Goal: Information Seeking & Learning: Learn about a topic

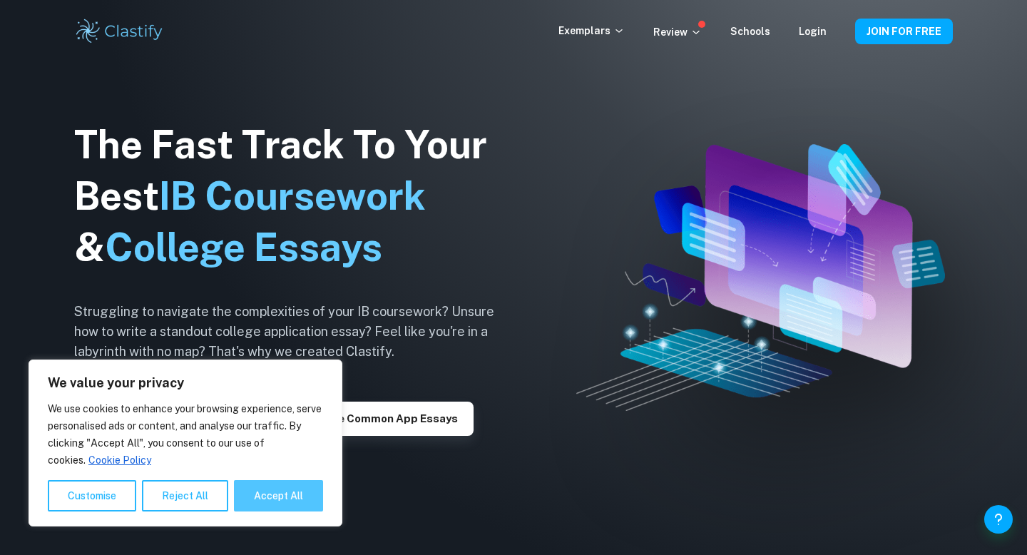
click at [287, 495] on button "Accept All" at bounding box center [278, 495] width 89 height 31
checkbox input "true"
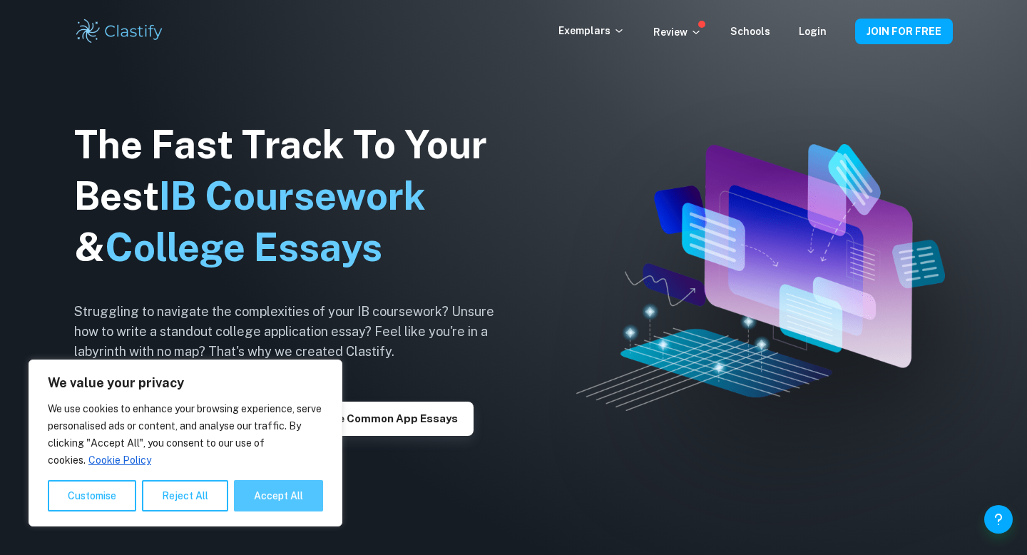
checkbox input "true"
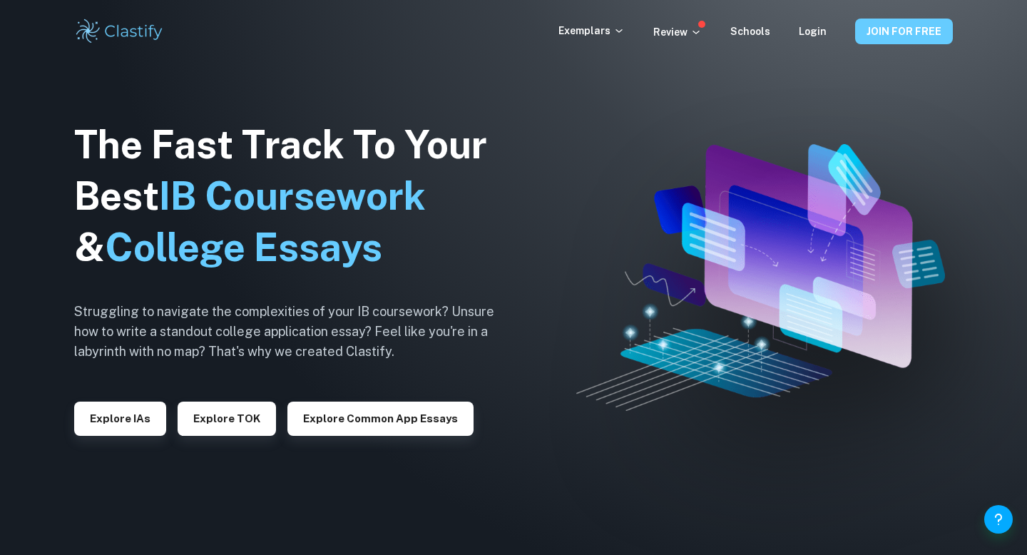
click at [872, 43] on button "JOIN FOR FREE" at bounding box center [904, 32] width 98 height 26
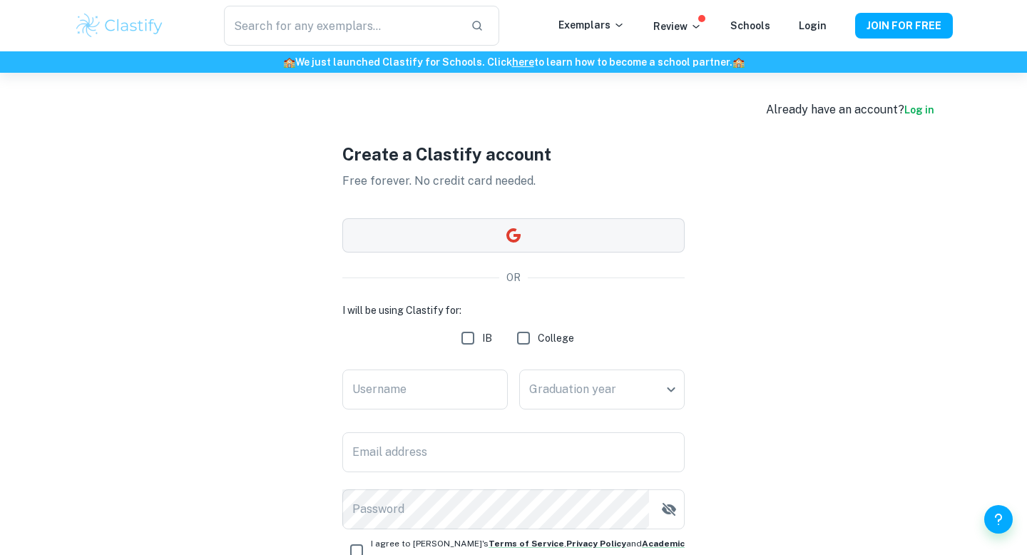
click at [561, 232] on button "button" at bounding box center [513, 235] width 342 height 34
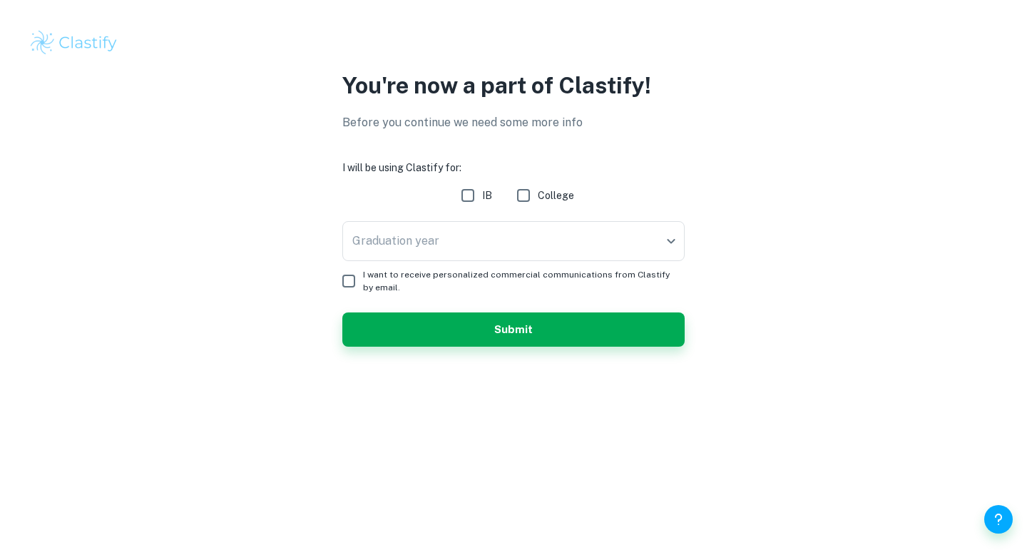
click at [466, 192] on input "IB" at bounding box center [467, 195] width 29 height 29
checkbox input "true"
click at [452, 245] on body "We value your privacy We use cookies to enhance your browsing experience, serve…" at bounding box center [513, 277] width 1027 height 555
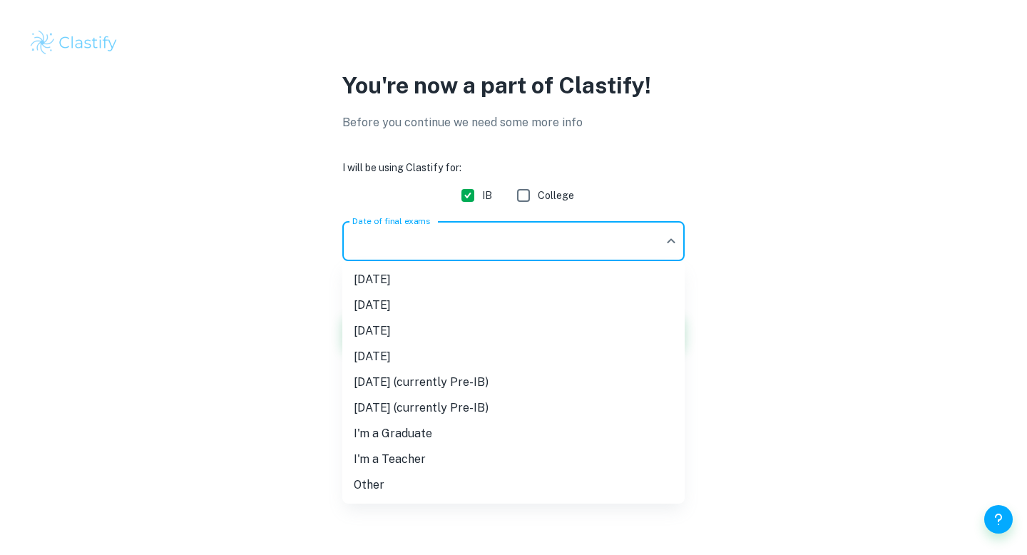
click at [399, 321] on li "May 2026" at bounding box center [513, 331] width 342 height 26
type input "M26"
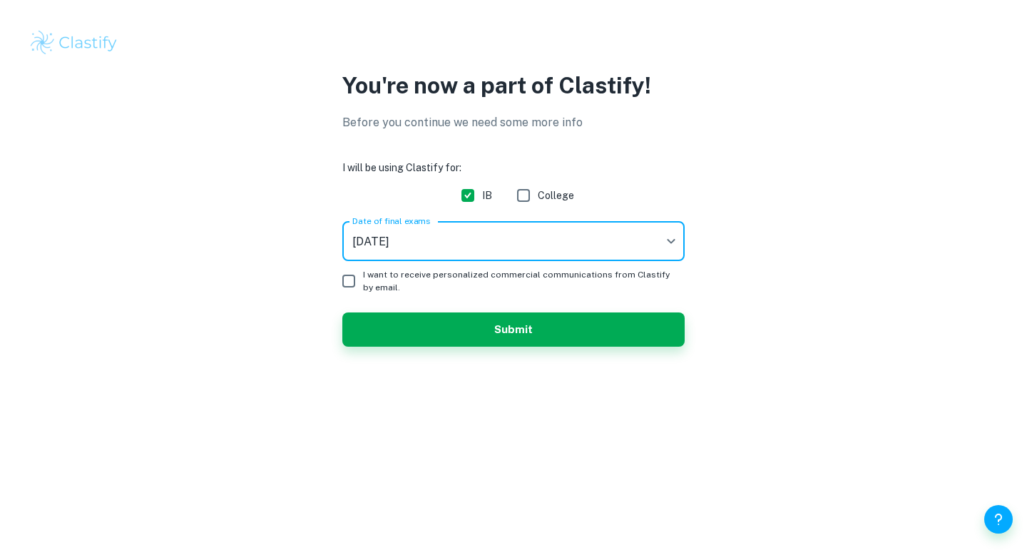
click at [348, 282] on input "I want to receive personalized commercial communications from Clastify by email." at bounding box center [348, 281] width 29 height 29
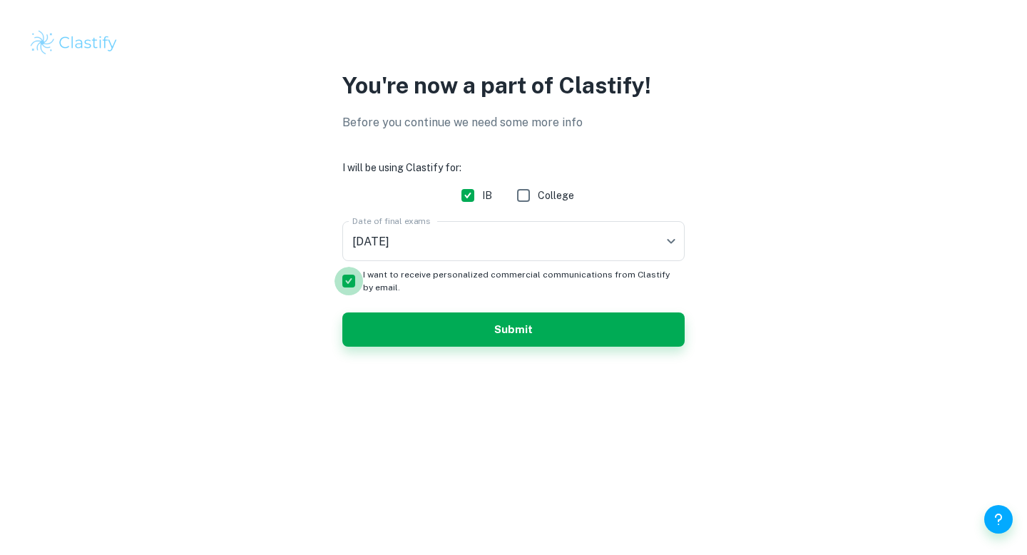
click at [344, 276] on input "I want to receive personalized commercial communications from Clastify by email." at bounding box center [348, 281] width 29 height 29
checkbox input "false"
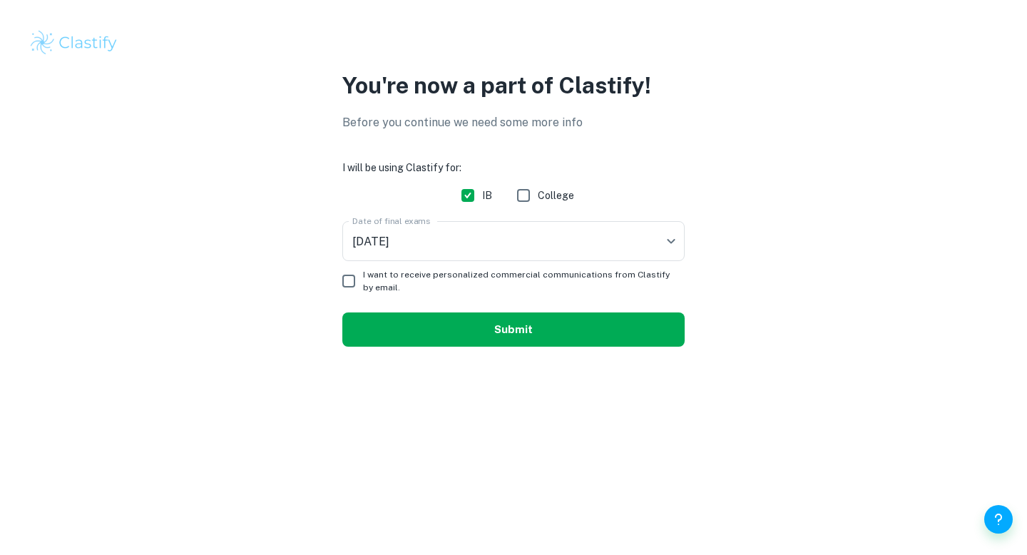
click at [370, 344] on button "Submit" at bounding box center [513, 329] width 342 height 34
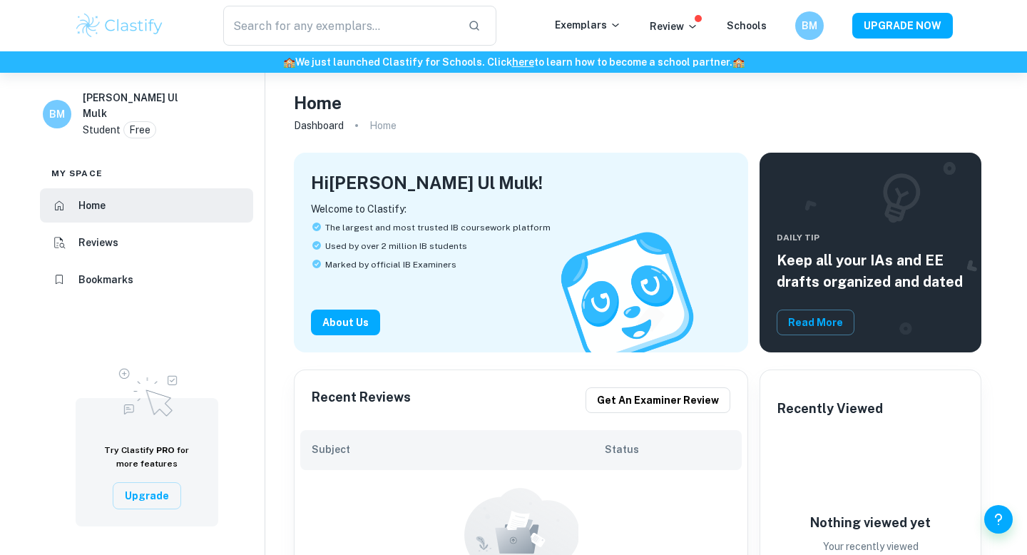
click at [573, 36] on div "​ Exemplars Review Schools BM UPGRADE NOW" at bounding box center [513, 26] width 913 height 40
click at [573, 31] on p "Exemplars" at bounding box center [588, 25] width 66 height 16
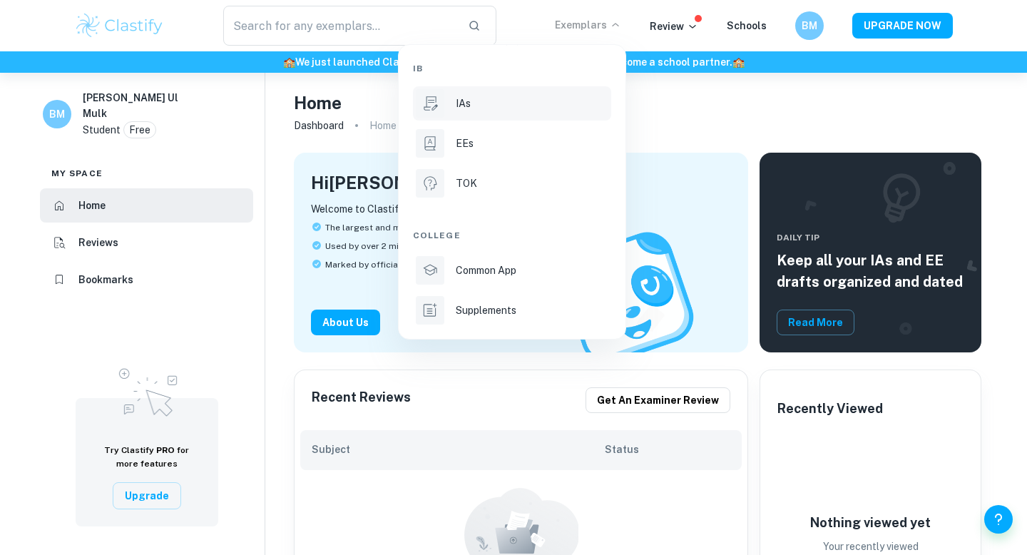
click at [515, 107] on div "IAs" at bounding box center [532, 104] width 153 height 16
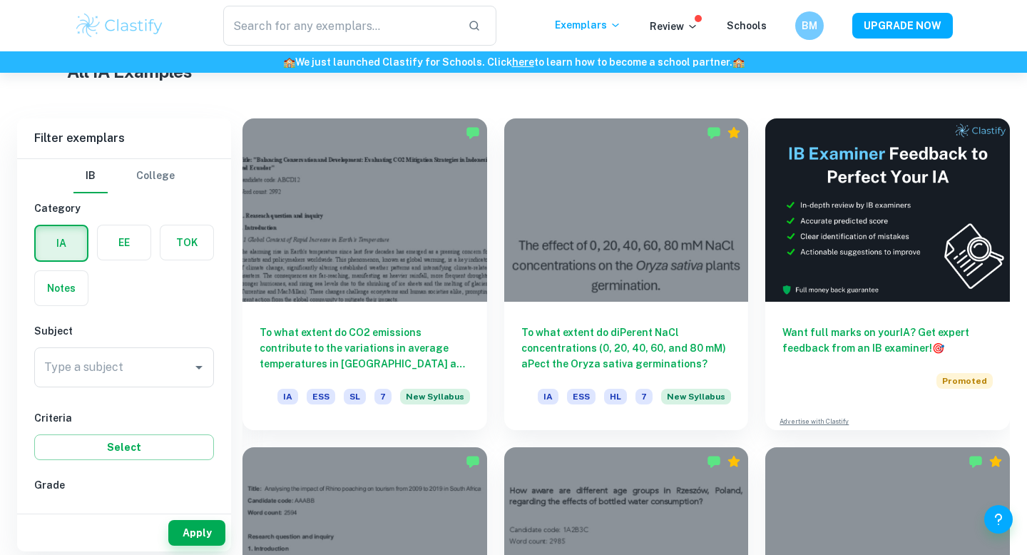
scroll to position [366, 0]
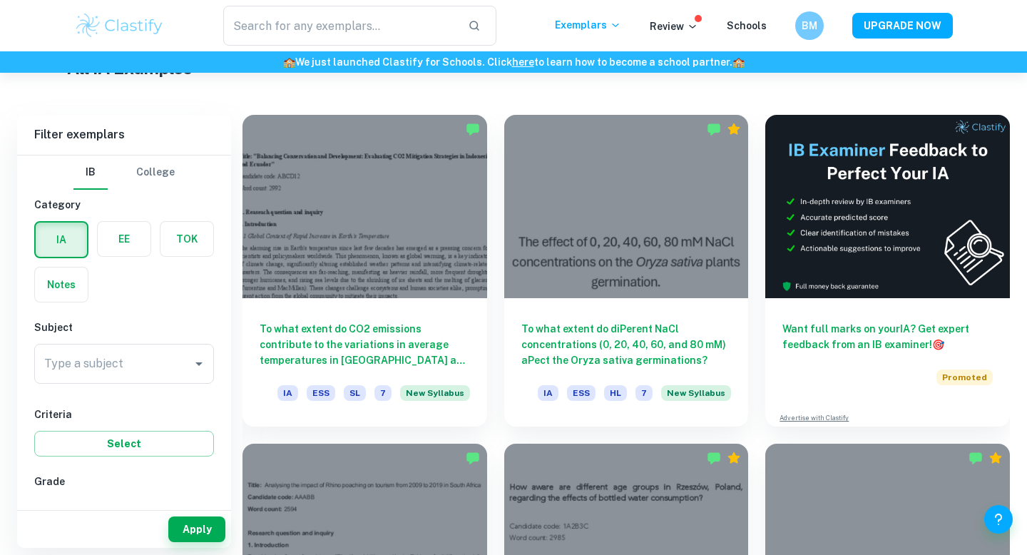
click at [111, 361] on input "Type a subject" at bounding box center [113, 363] width 145 height 27
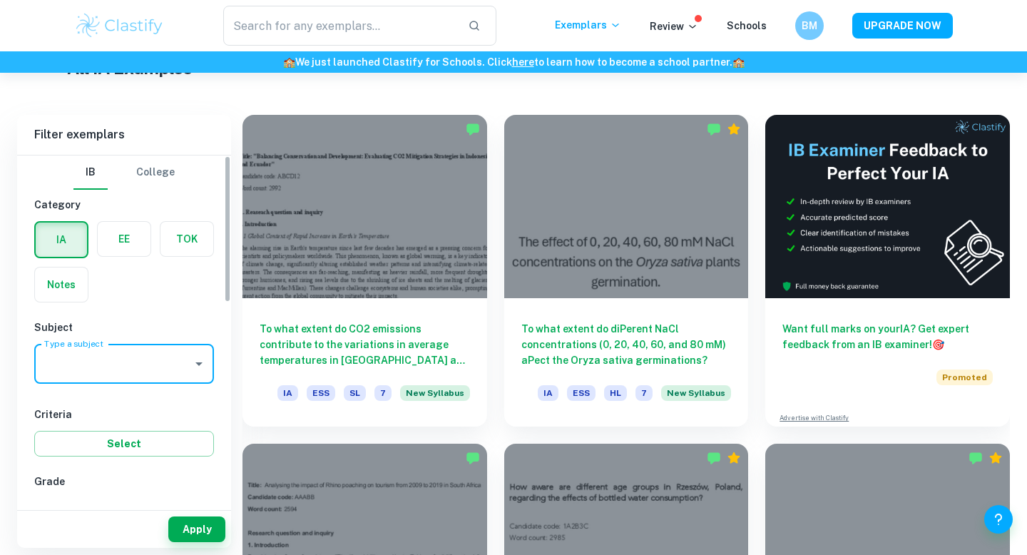
click at [91, 359] on input "Type a subject" at bounding box center [113, 363] width 145 height 27
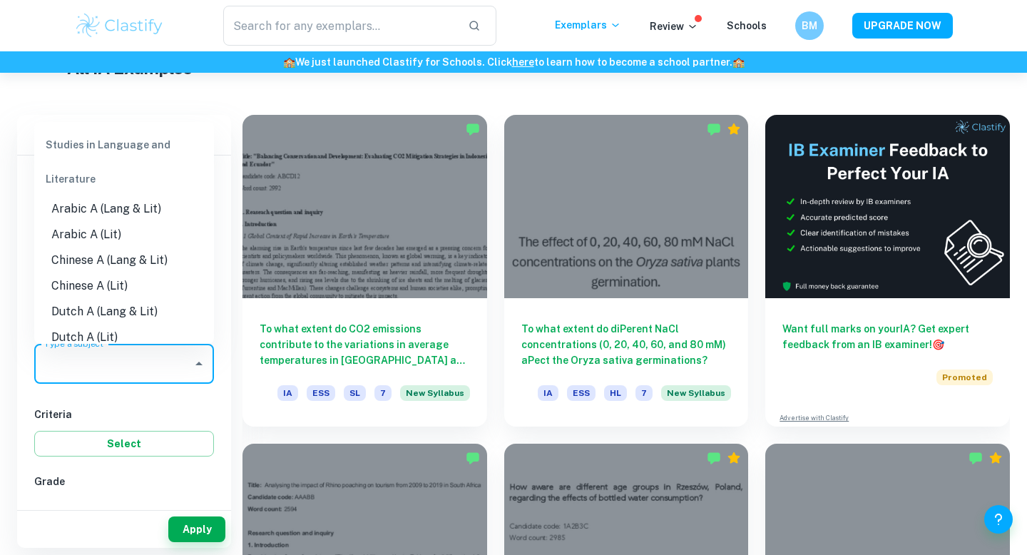
click at [91, 359] on input "Type a subject" at bounding box center [113, 363] width 145 height 27
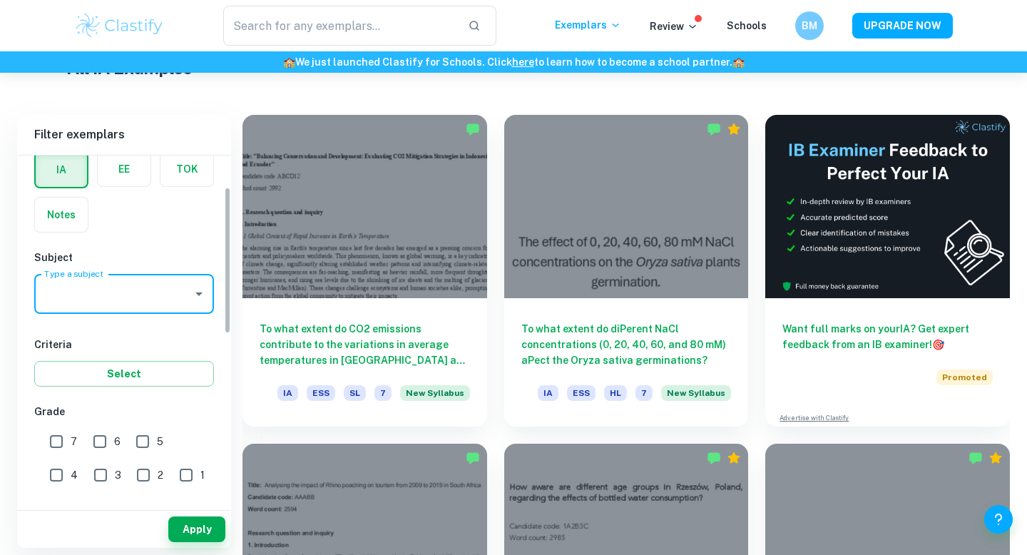
scroll to position [63, 0]
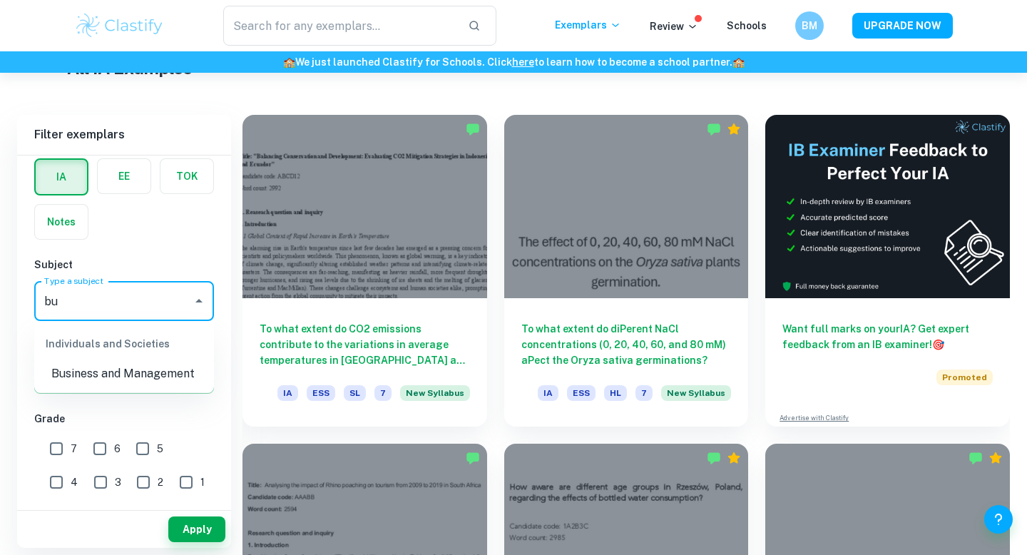
click at [75, 369] on li "Business and Management" at bounding box center [124, 374] width 180 height 26
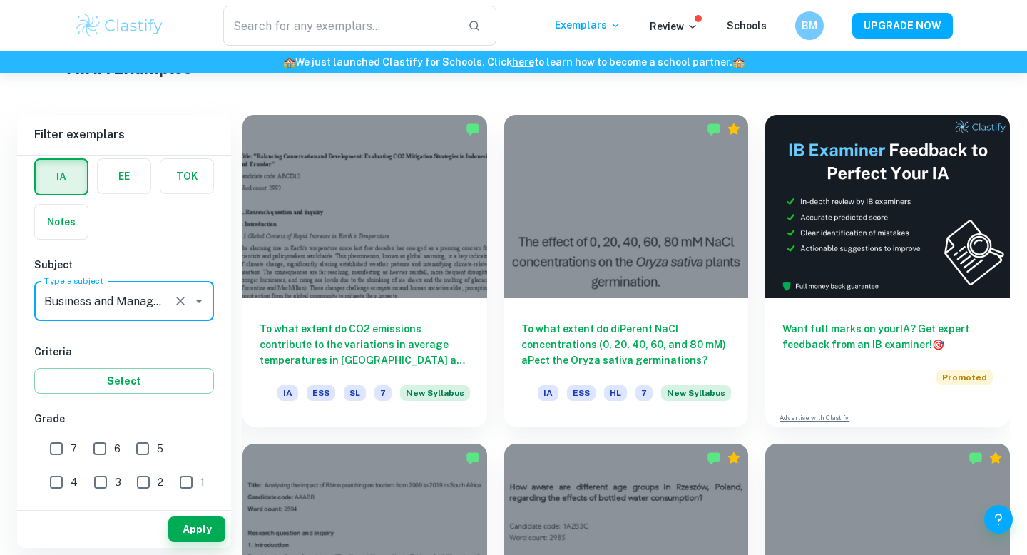
type input "Business and Management"
click at [59, 447] on input "7" at bounding box center [56, 448] width 29 height 29
checkbox input "true"
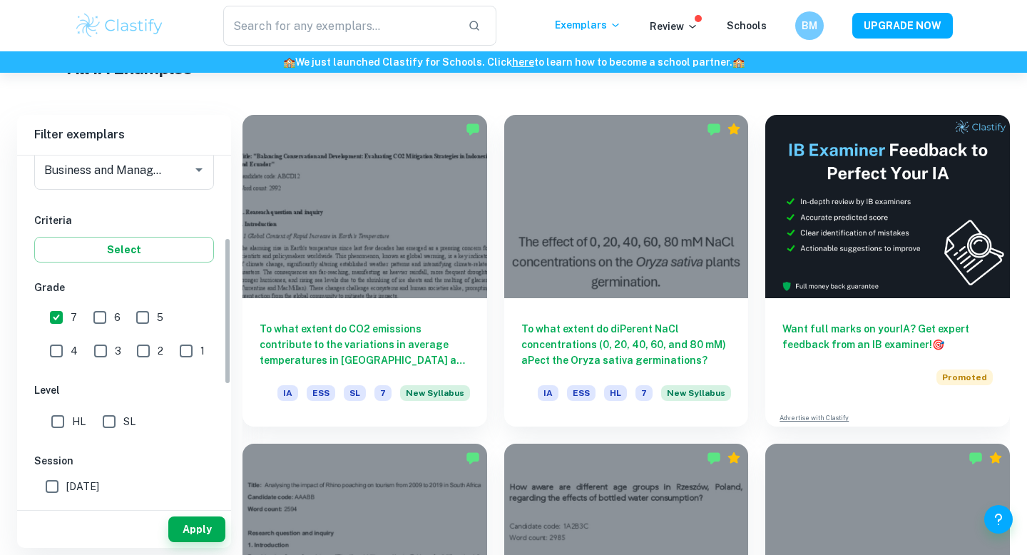
scroll to position [195, 0]
click at [139, 261] on button "Select" at bounding box center [124, 249] width 180 height 26
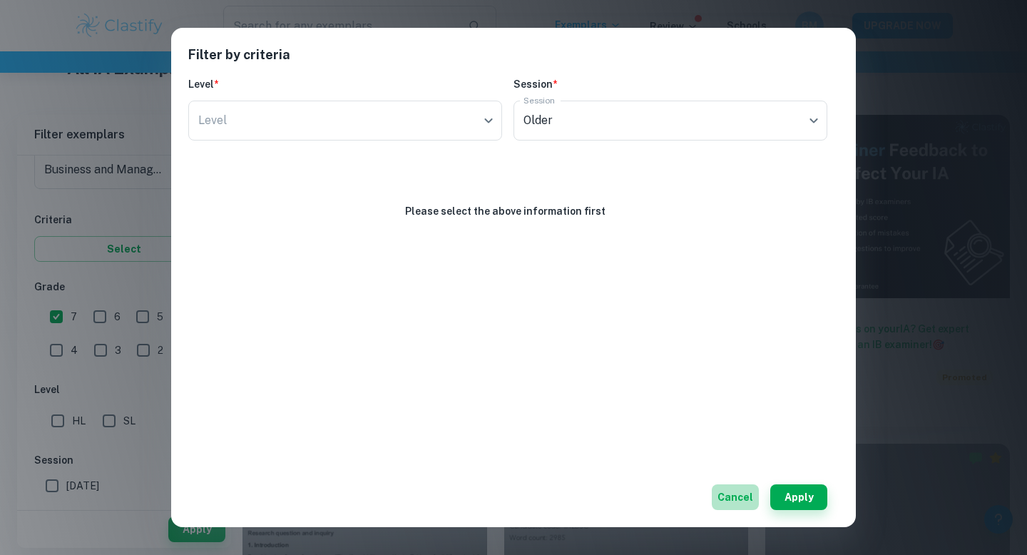
click at [733, 493] on button "Cancel" at bounding box center [734, 497] width 47 height 26
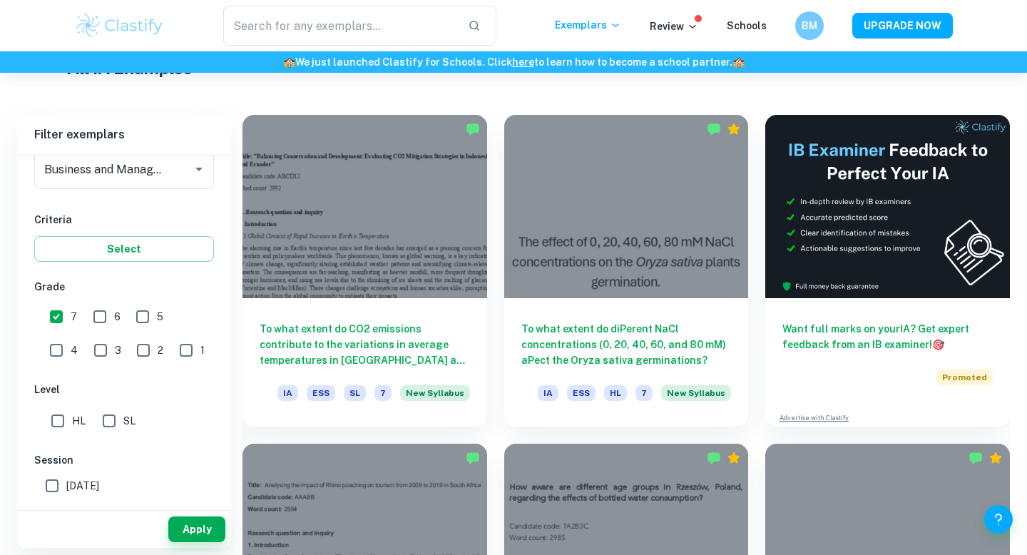
click at [58, 483] on input "May 2026" at bounding box center [52, 485] width 29 height 29
checkbox input "false"
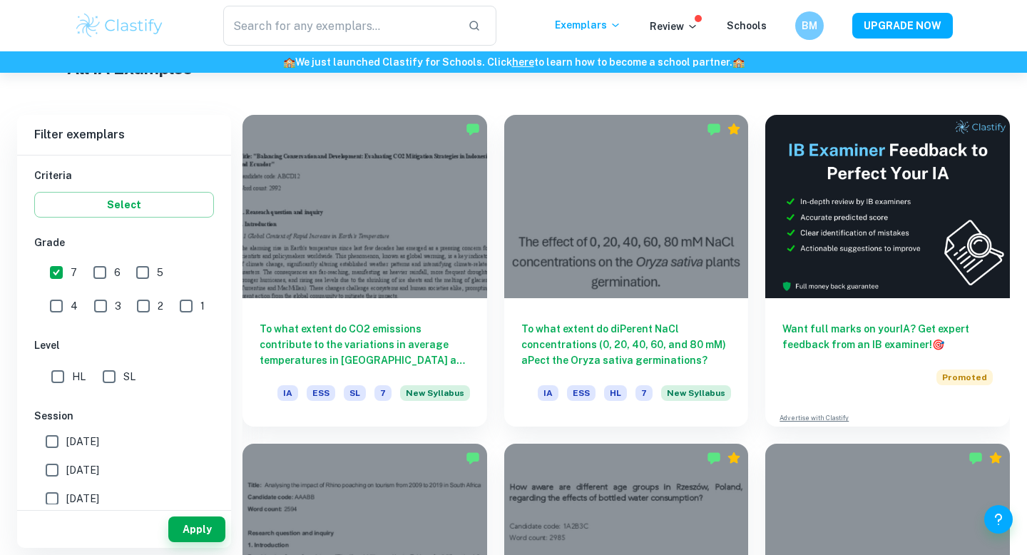
click at [103, 270] on input "6" at bounding box center [100, 272] width 29 height 29
checkbox input "true"
click at [66, 274] on input "7" at bounding box center [56, 272] width 29 height 29
click at [61, 268] on input "7" at bounding box center [56, 272] width 29 height 29
checkbox input "true"
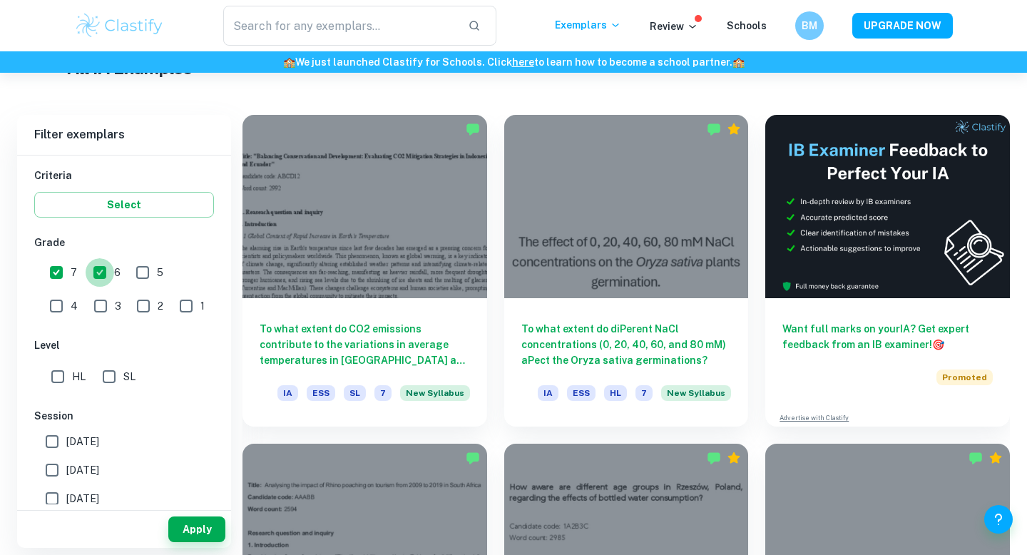
click at [99, 272] on input "6" at bounding box center [100, 272] width 29 height 29
checkbox input "false"
click at [110, 379] on input "SL" at bounding box center [109, 376] width 29 height 29
checkbox input "true"
click at [68, 376] on input "HL" at bounding box center [57, 376] width 29 height 29
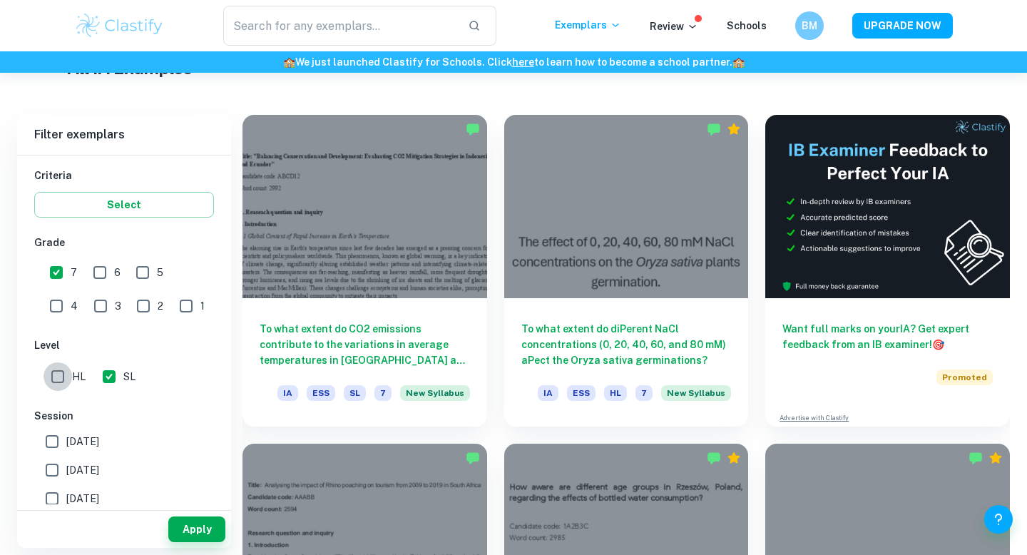
checkbox input "true"
click at [111, 374] on input "SL" at bounding box center [109, 376] width 29 height 29
checkbox input "false"
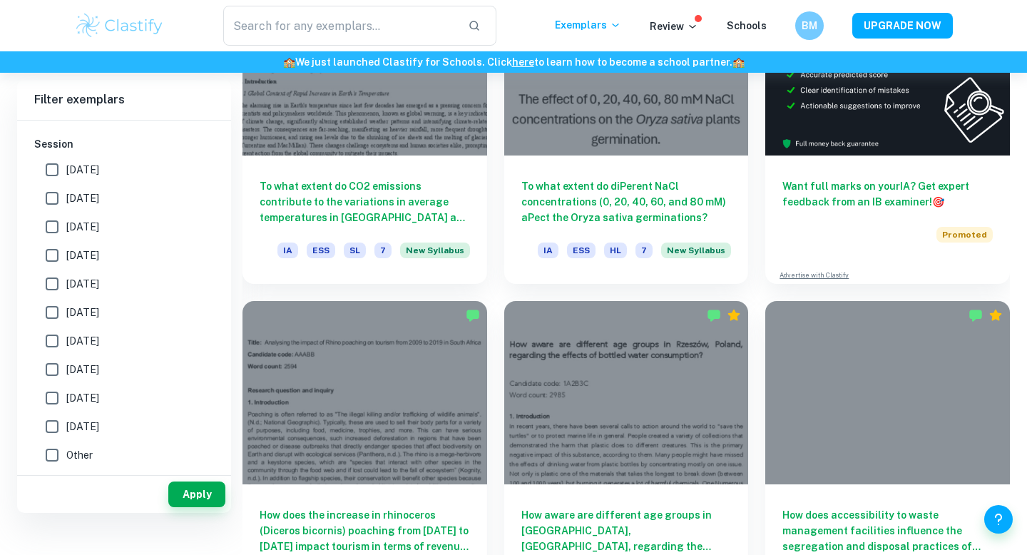
scroll to position [441, 0]
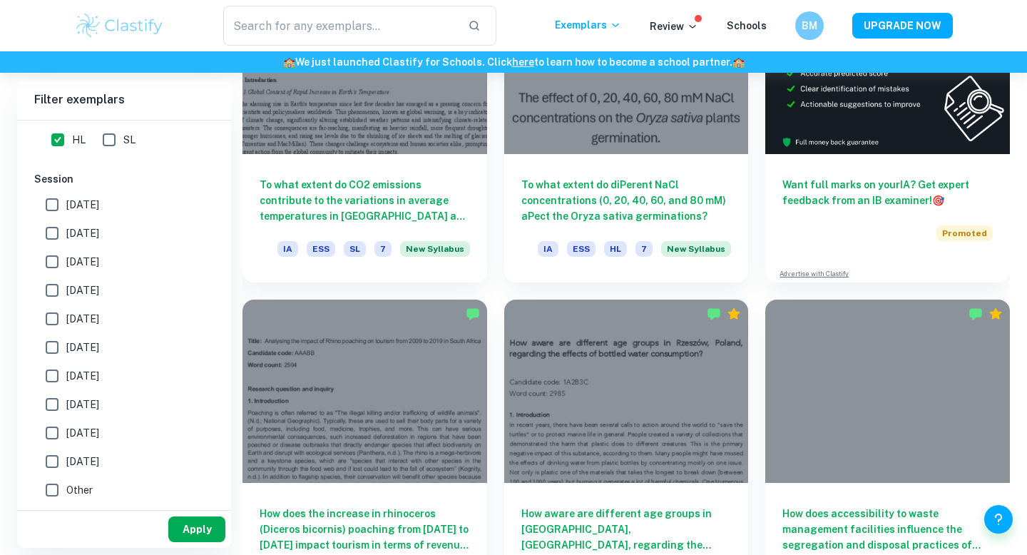
click at [175, 524] on button "Apply" at bounding box center [196, 529] width 57 height 26
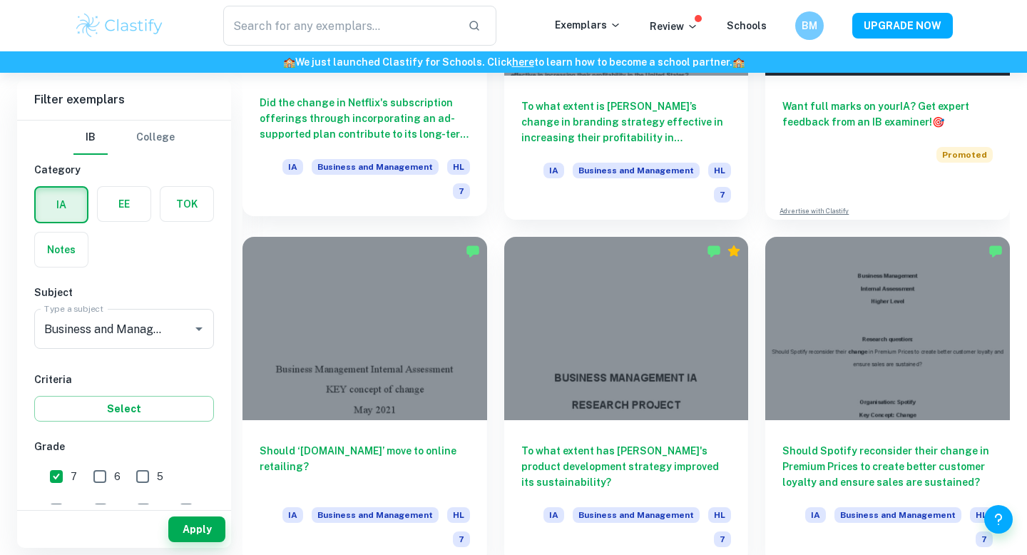
scroll to position [592, 0]
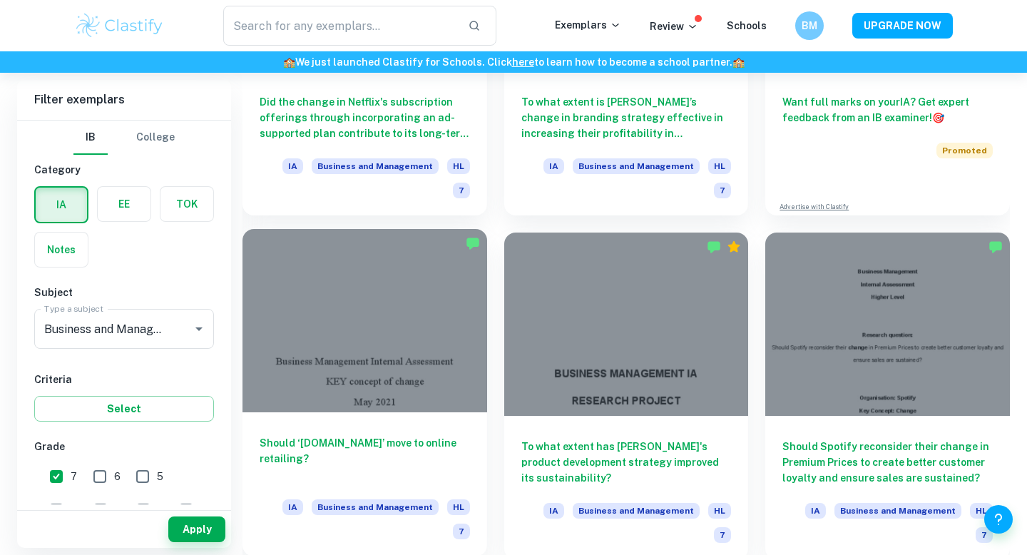
click at [430, 375] on div at bounding box center [364, 320] width 245 height 183
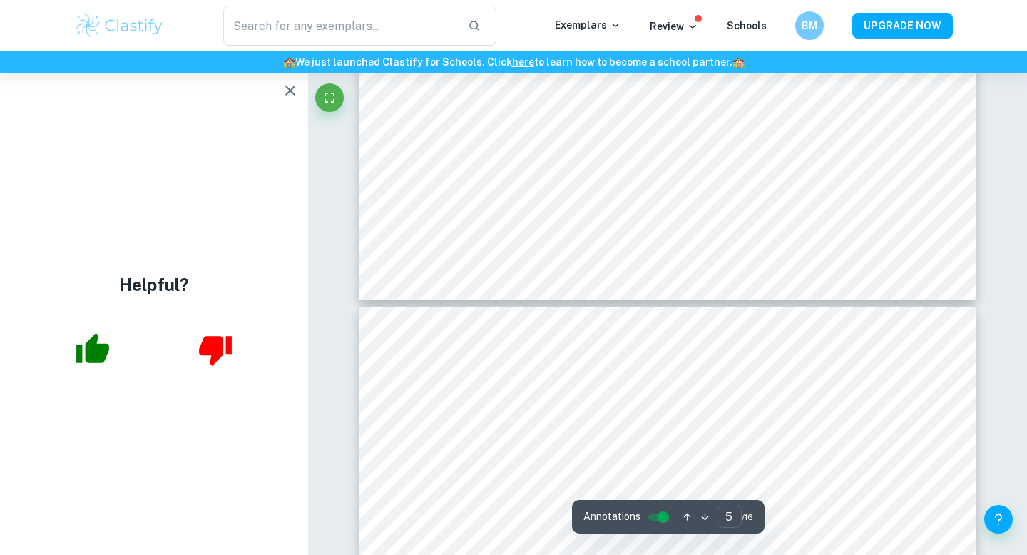
scroll to position [3534, 0]
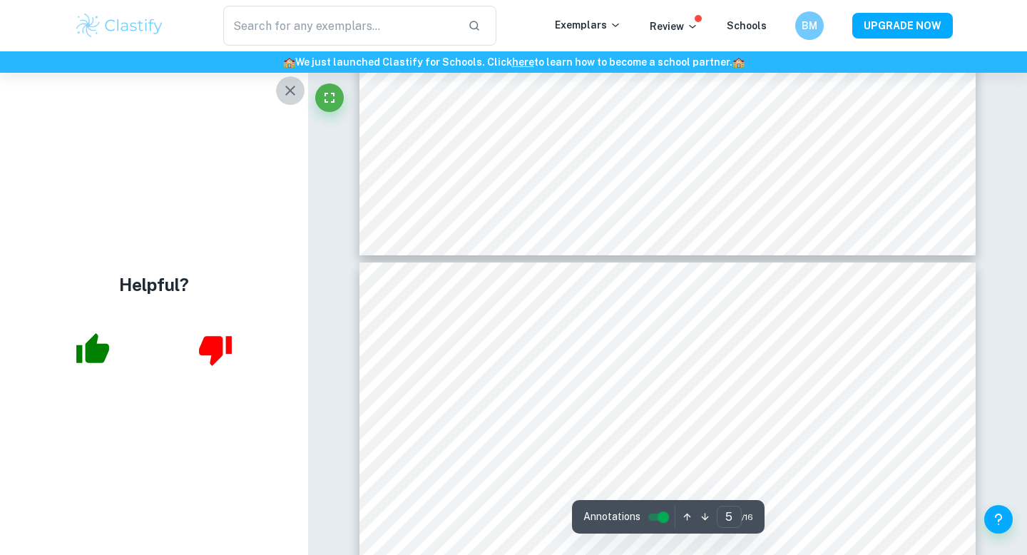
click at [289, 91] on icon "button" at bounding box center [290, 91] width 10 height 10
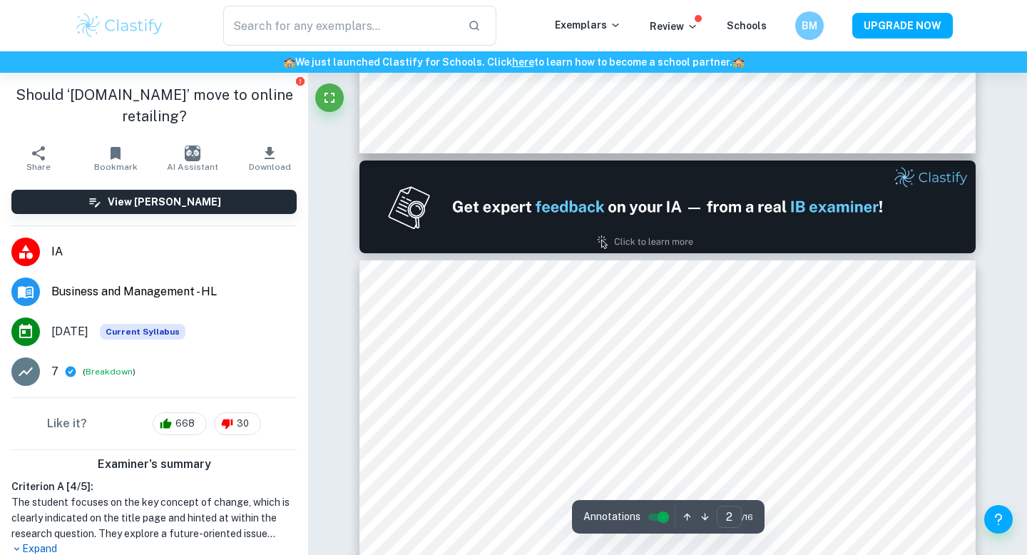
type input "1"
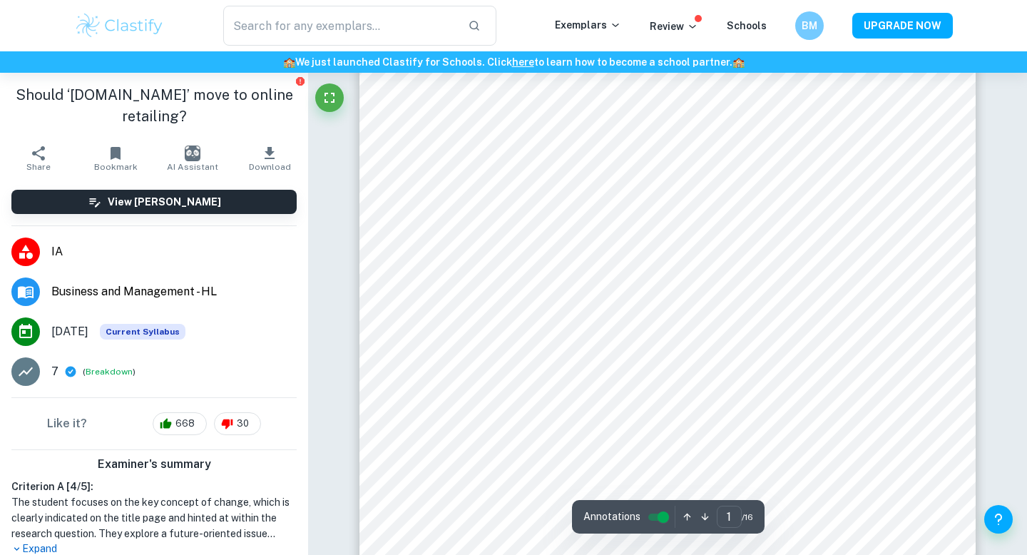
scroll to position [140, 0]
